Goal: Complete application form

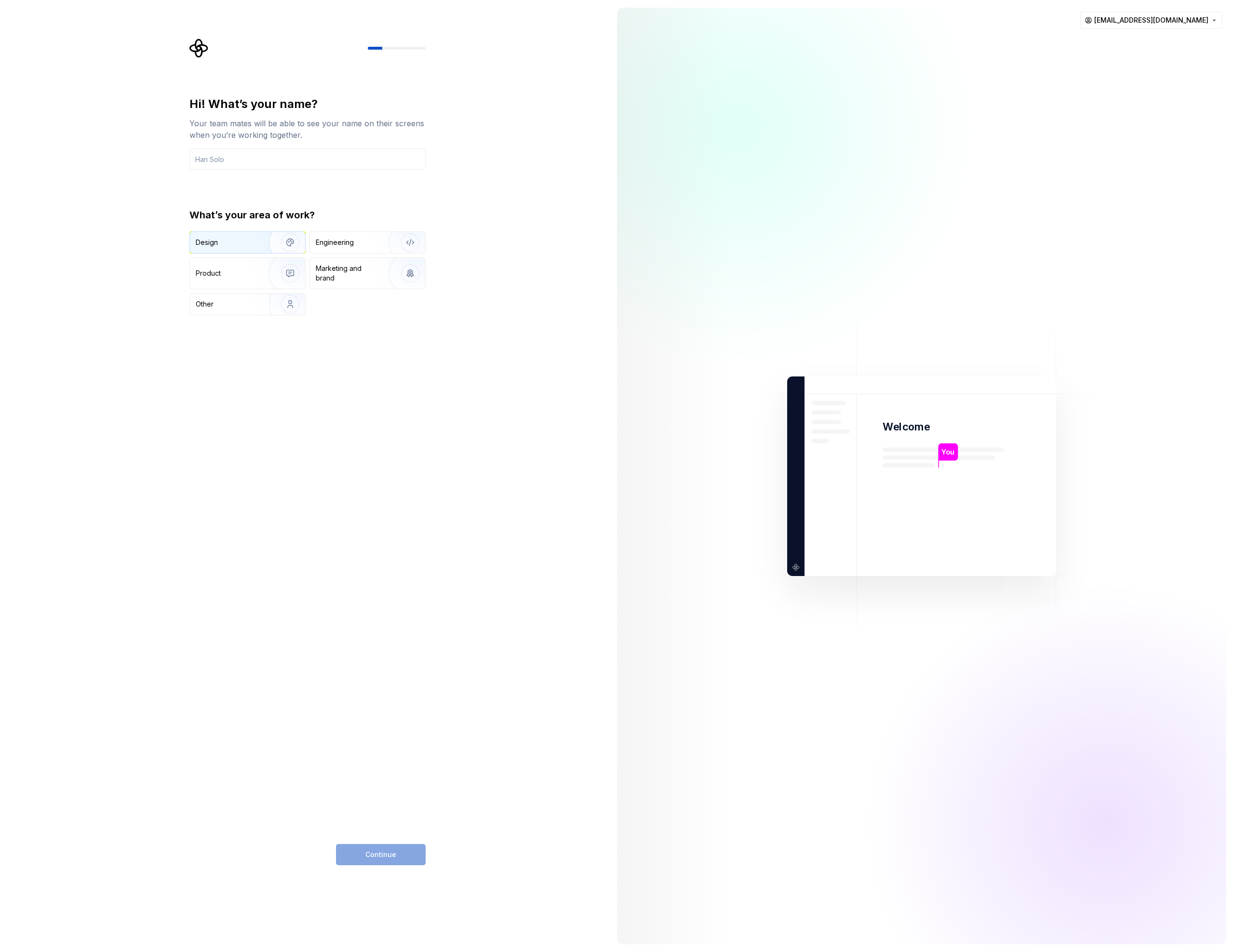
click at [206, 240] on div "Design" at bounding box center [206, 242] width 22 height 10
click at [248, 163] on input "text" at bounding box center [308, 159] width 236 height 21
type input "Karo"
click at [416, 536] on div "Hi! What’s your name? Your team mates will be able to see your name on their sc…" at bounding box center [308, 480] width 236 height 769
click at [405, 845] on button "Continue" at bounding box center [381, 855] width 89 height 21
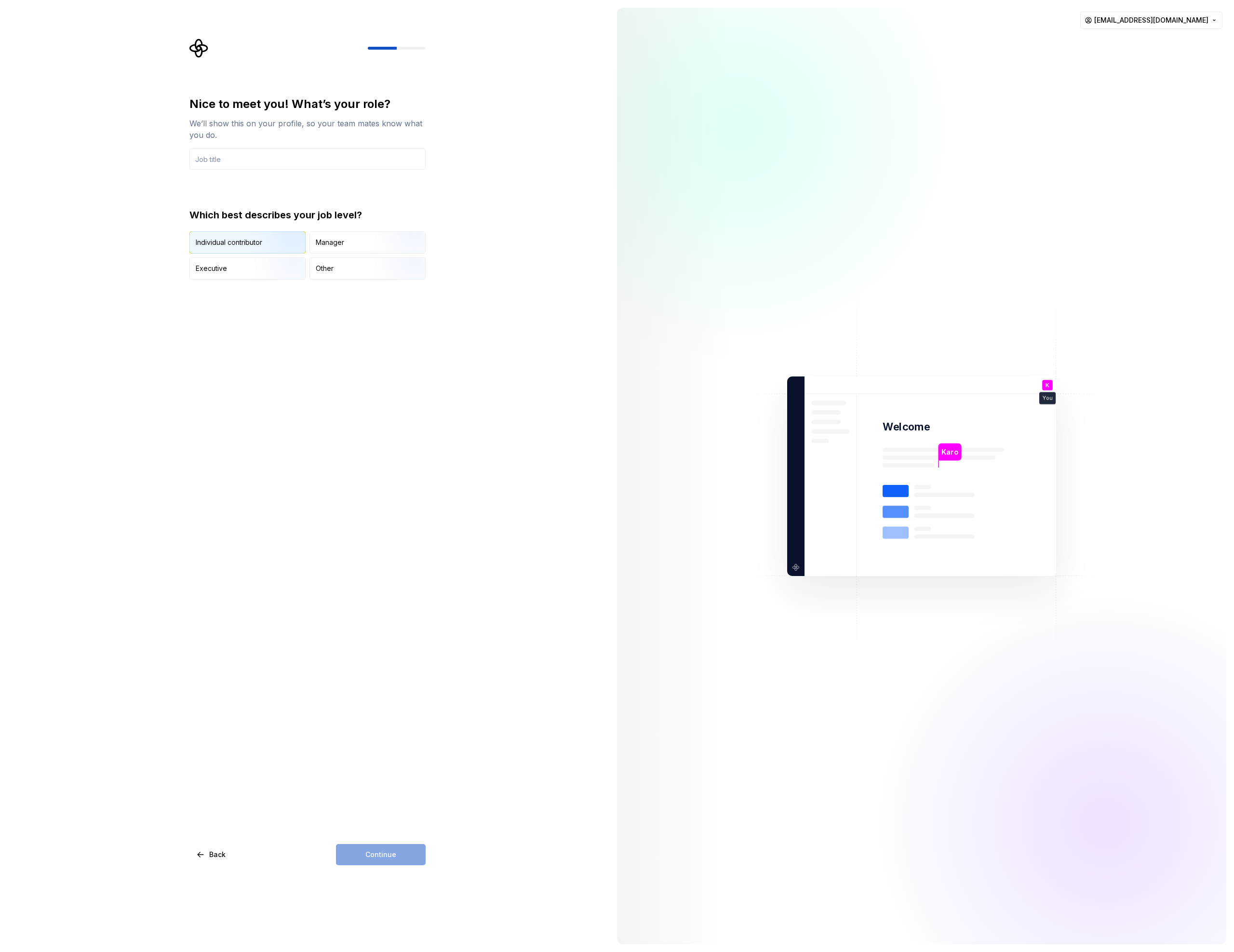
click at [250, 238] on div "Individual contributor" at bounding box center [229, 242] width 66 height 10
click at [238, 172] on div "Nice to meet you! What’s your role? We’ll show this on your profile, so your te…" at bounding box center [308, 188] width 236 height 183
click at [239, 160] on input "text" at bounding box center [308, 159] width 236 height 21
type input "AI"
click at [441, 473] on div "Nice to meet you! What’s your role? We’ll show this on your profile, so your te…" at bounding box center [305, 476] width 609 height 952
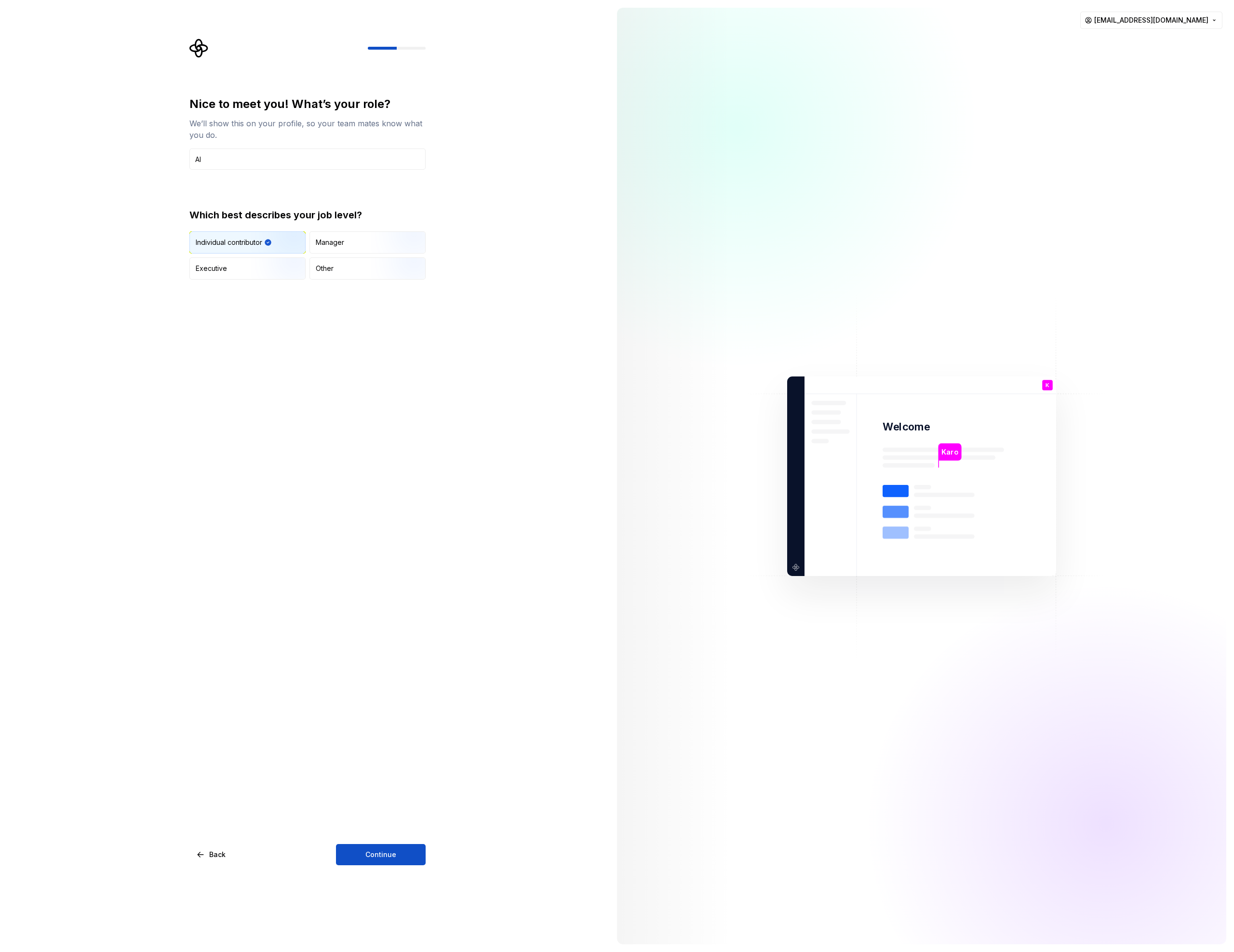
click at [396, 852] on button "Continue" at bounding box center [381, 855] width 89 height 21
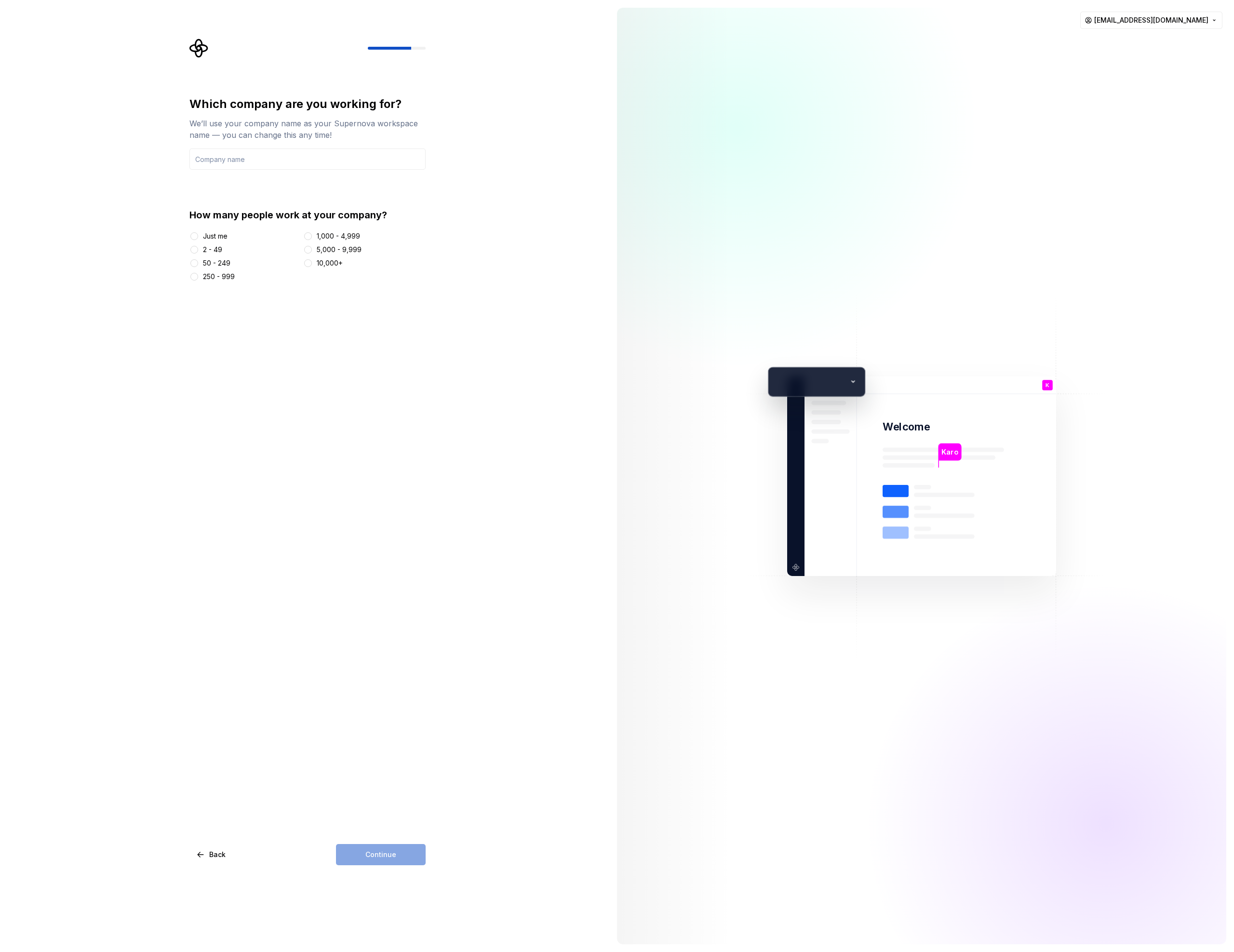
click at [209, 238] on div "Just me" at bounding box center [215, 236] width 25 height 10
click at [198, 238] on button "Just me" at bounding box center [195, 236] width 8 height 8
click at [231, 166] on input "text" at bounding box center [308, 159] width 236 height 21
type input "Cin7"
click at [465, 566] on div "Which company are you working for? We’ll use your company name as your Supernov…" at bounding box center [305, 476] width 609 height 952
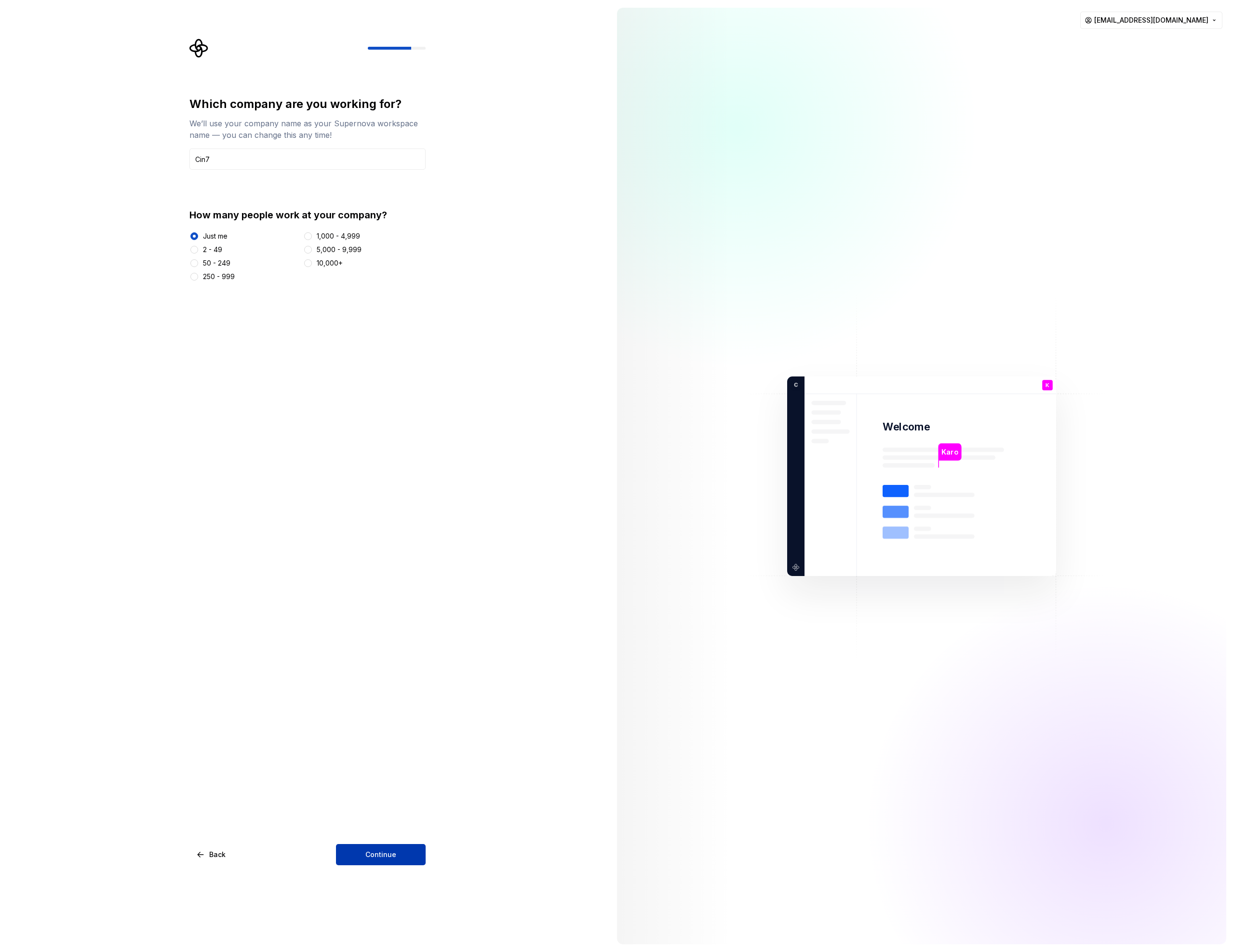
click at [377, 854] on span "Continue" at bounding box center [381, 854] width 31 height 10
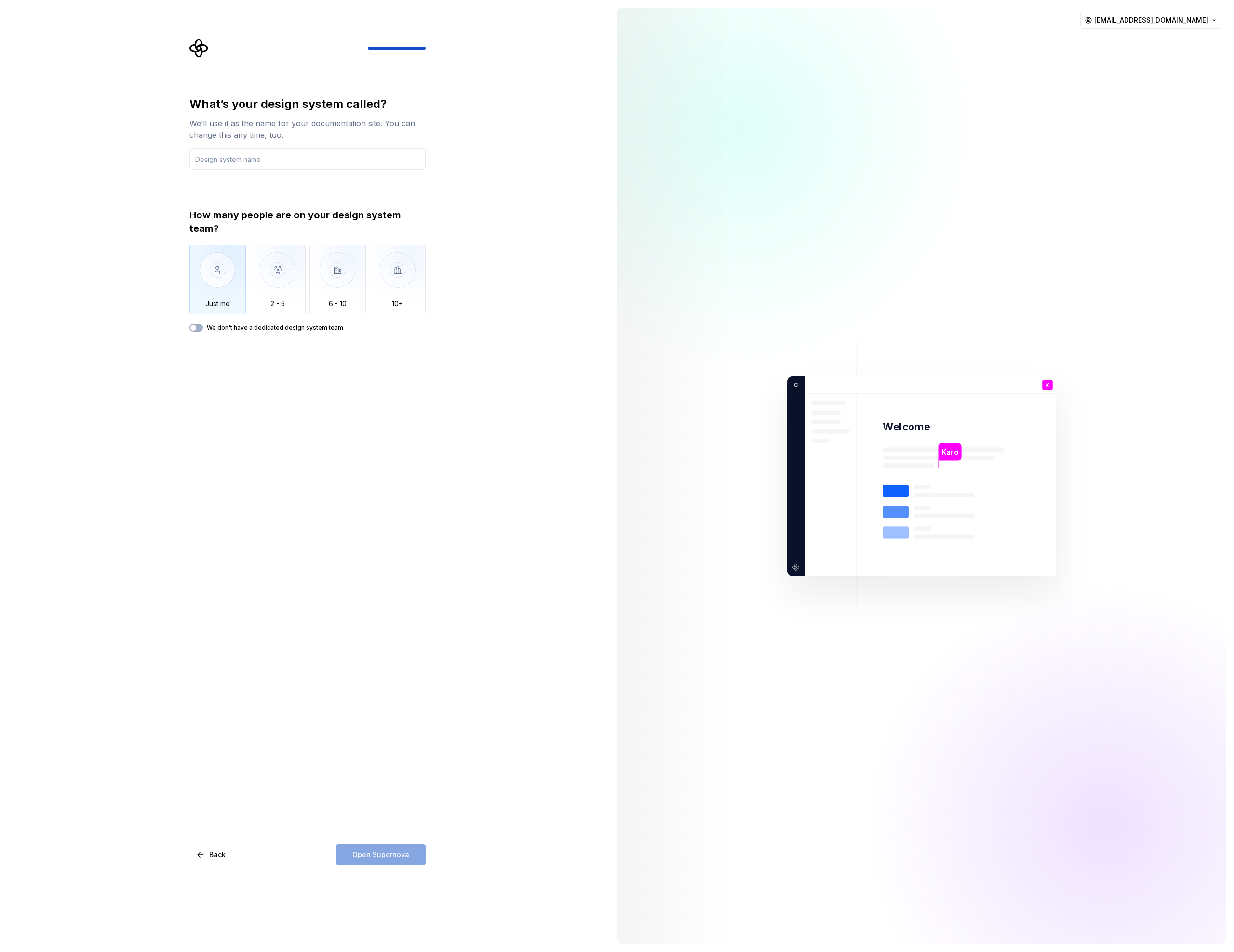
click at [223, 277] on img "button" at bounding box center [218, 277] width 56 height 65
click at [252, 152] on input "text" at bounding box center [308, 159] width 236 height 21
type input "Cin7 DSL"
click at [401, 852] on span "Open Supernova" at bounding box center [381, 854] width 57 height 10
